Goal: Task Accomplishment & Management: Manage account settings

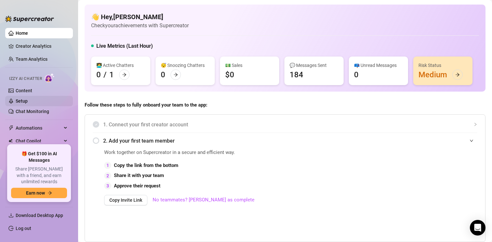
click at [28, 102] on link "Setup" at bounding box center [22, 101] width 12 height 5
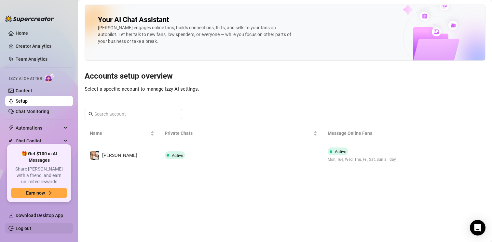
click at [30, 227] on link "Log out" at bounding box center [24, 228] width 16 height 5
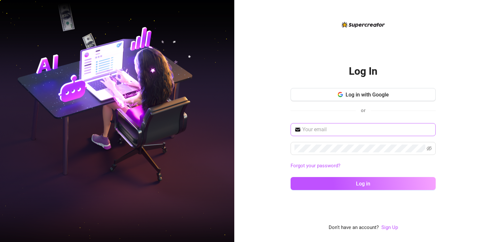
click at [311, 134] on span at bounding box center [362, 129] width 145 height 13
click at [312, 131] on input "text" at bounding box center [366, 130] width 129 height 8
type input "[EMAIL_ADDRESS][DOMAIN_NAME]"
click at [431, 149] on icon "eye-invisible" at bounding box center [428, 148] width 5 height 5
click at [285, 147] on div "Log In Log in with Google or [EMAIL_ADDRESS][DOMAIN_NAME] Forgot your password?…" at bounding box center [362, 121] width 257 height 242
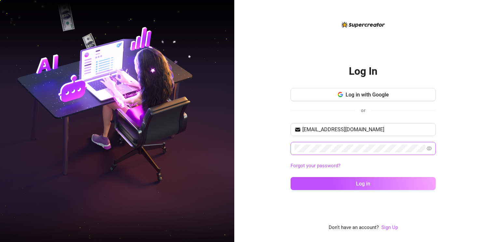
click at [290, 177] on button "Log in" at bounding box center [362, 183] width 145 height 13
